Goal: Navigation & Orientation: Find specific page/section

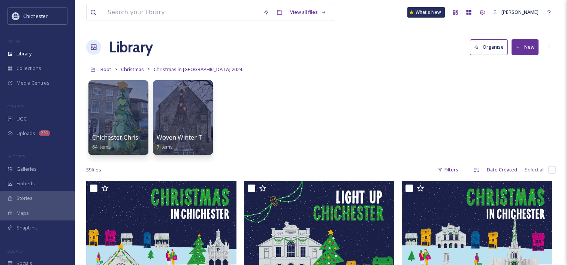
scroll to position [2155, 0]
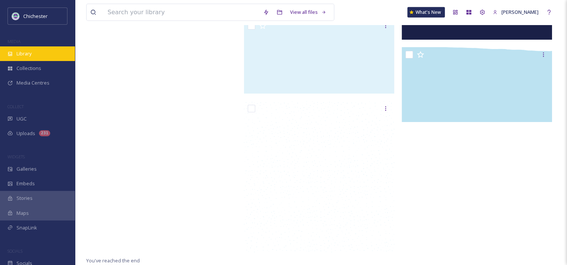
click at [28, 58] on div "Library" at bounding box center [37, 53] width 75 height 15
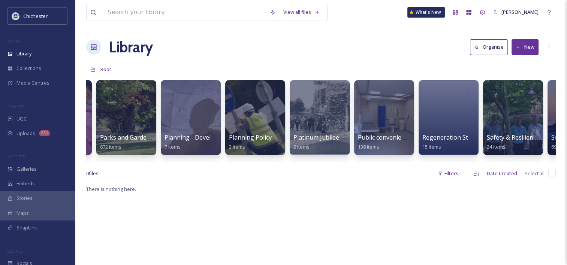
scroll to position [0, 3204]
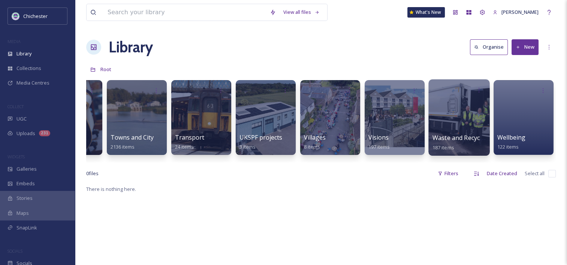
click at [474, 134] on span "Waste and Recycling" at bounding box center [461, 138] width 58 height 8
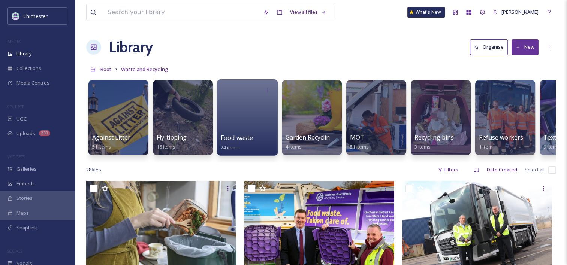
click at [260, 142] on div "Food waste 24 items" at bounding box center [248, 142] width 54 height 19
click at [244, 139] on span "Food waste" at bounding box center [237, 138] width 33 height 8
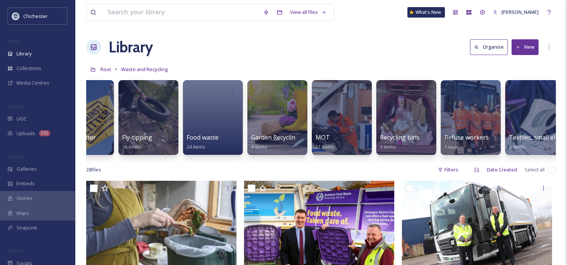
scroll to position [0, 46]
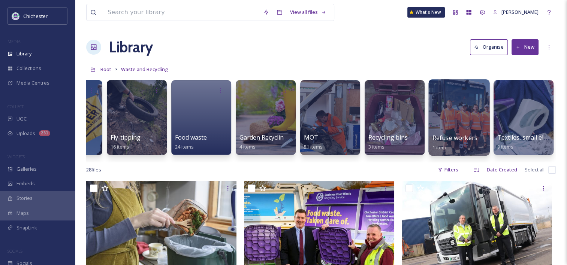
click at [471, 141] on span "Refuse workers" at bounding box center [454, 138] width 45 height 8
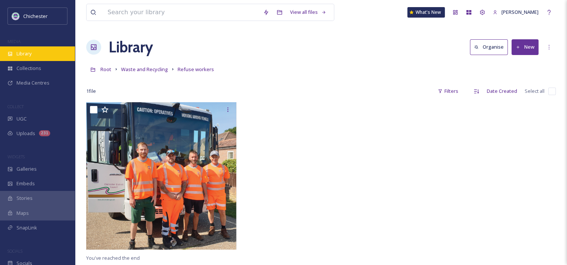
click at [27, 58] on div "Library" at bounding box center [37, 53] width 75 height 15
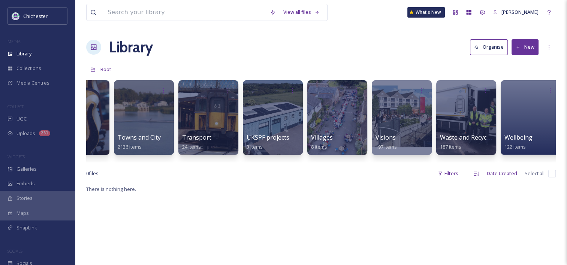
scroll to position [0, 3204]
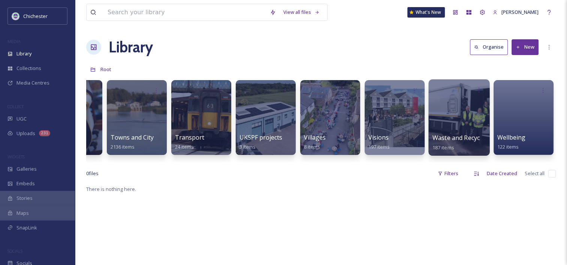
click at [460, 126] on div at bounding box center [458, 117] width 61 height 76
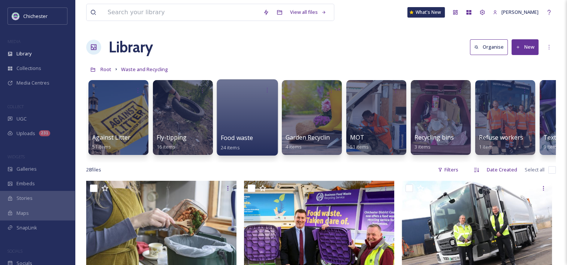
click at [242, 139] on span "Food waste" at bounding box center [237, 138] width 33 height 8
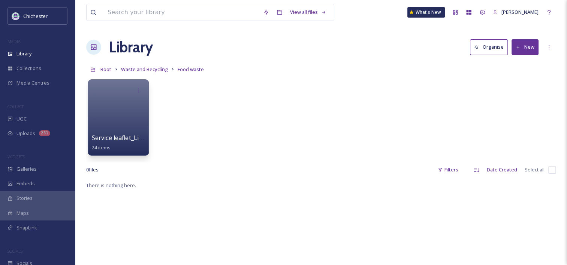
click at [139, 139] on span "Service leaflet_Links" at bounding box center [120, 138] width 57 height 8
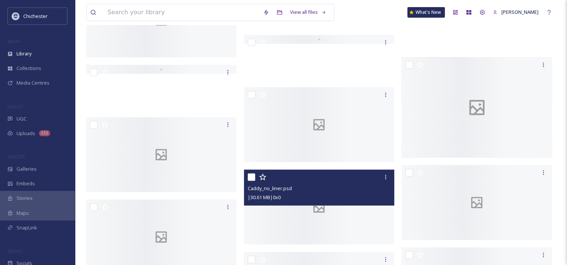
scroll to position [442, 0]
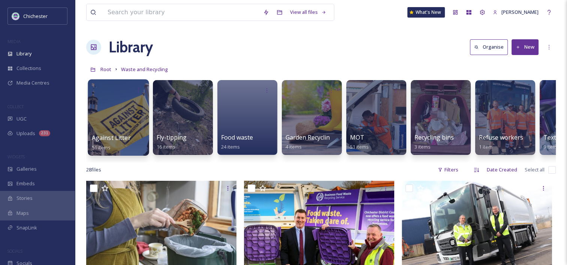
click at [117, 139] on span "Against Litter" at bounding box center [111, 138] width 39 height 8
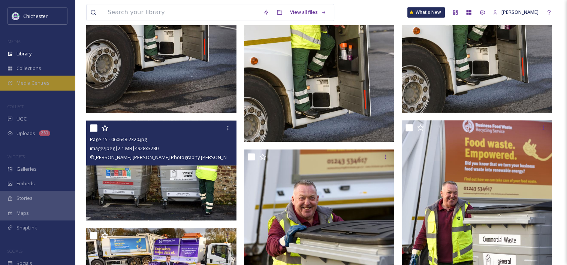
scroll to position [453, 0]
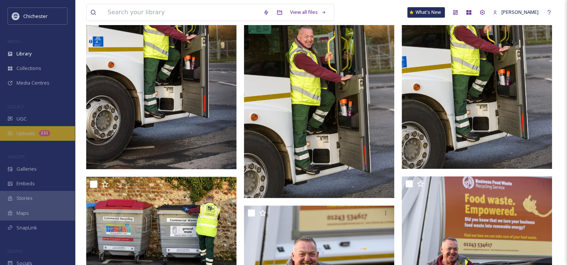
click at [36, 130] on div "Uploads 231" at bounding box center [37, 133] width 75 height 15
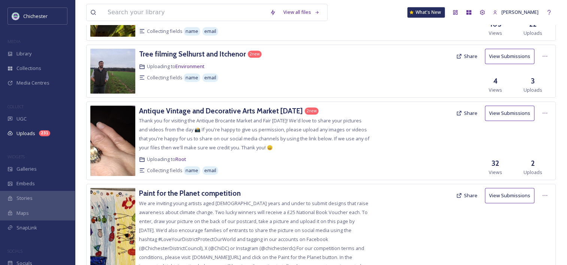
scroll to position [562, 0]
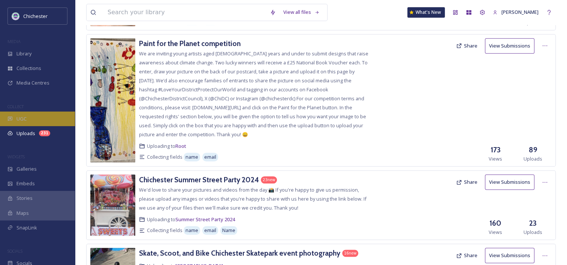
click at [29, 116] on div "UGC" at bounding box center [37, 119] width 75 height 15
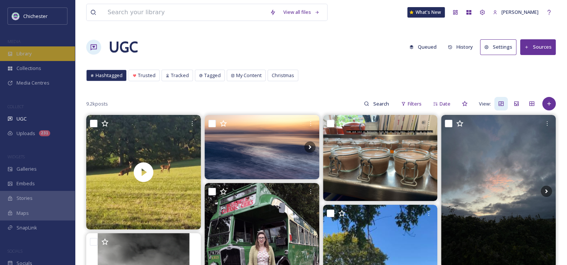
click at [26, 55] on span "Library" at bounding box center [23, 53] width 15 height 7
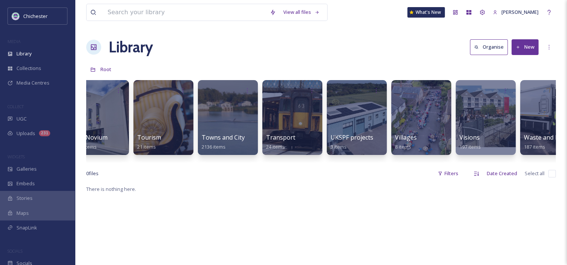
scroll to position [0, 3204]
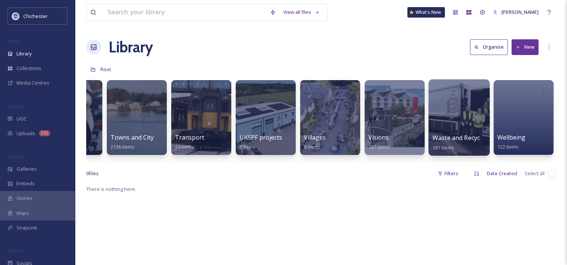
click at [471, 133] on div at bounding box center [458, 117] width 61 height 76
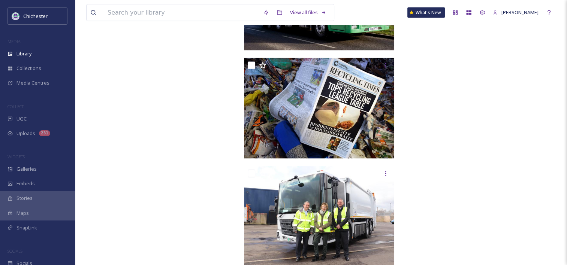
scroll to position [1427, 0]
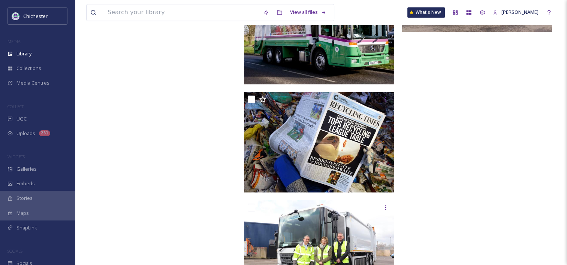
scroll to position [1314, 0]
